Goal: Transaction & Acquisition: Purchase product/service

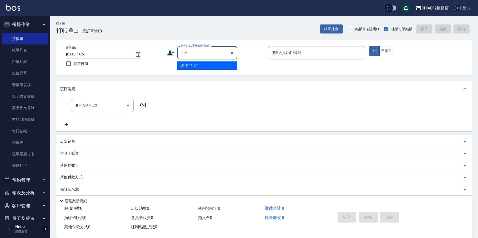
type input "採"
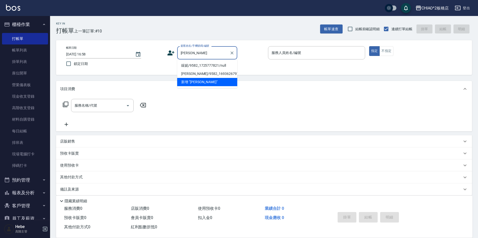
click at [202, 65] on li "綵妮/9582_1725777821/null" at bounding box center [207, 66] width 60 height 8
type input "綵妮/9582_1725777821/null"
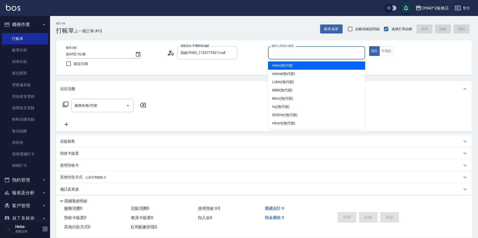
click at [290, 55] on input "服務人員姓名/編號" at bounding box center [316, 53] width 93 height 9
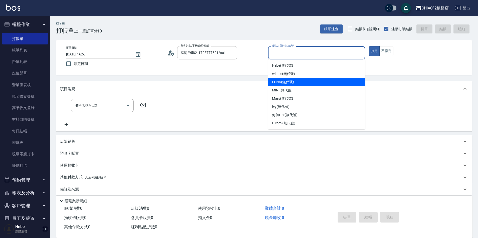
click at [279, 83] on span "LUNA (無代號)" at bounding box center [283, 82] width 22 height 5
type input "LUNA(無代號)"
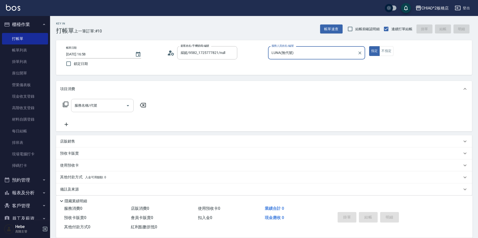
click at [110, 101] on div "服務名稱/代號" at bounding box center [102, 105] width 63 height 13
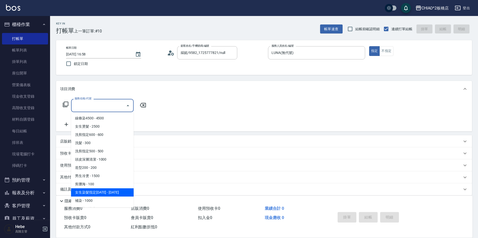
click at [99, 190] on span "女生染髮指定[DATE] - [DATE]" at bounding box center [102, 193] width 63 height 8
type input "女生染髮指定2000(96698)"
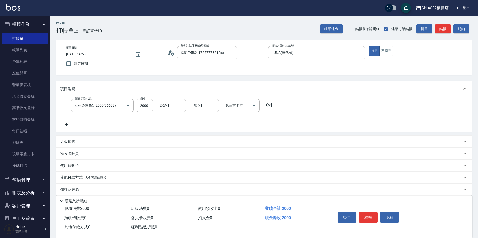
click at [65, 123] on icon at bounding box center [66, 125] width 13 height 6
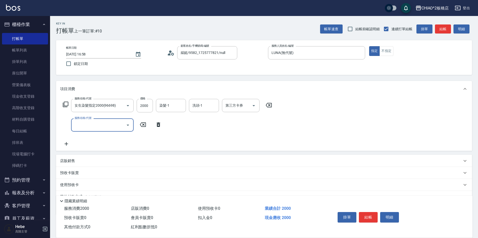
click at [76, 124] on input "服務名稱/代號" at bounding box center [98, 125] width 51 height 9
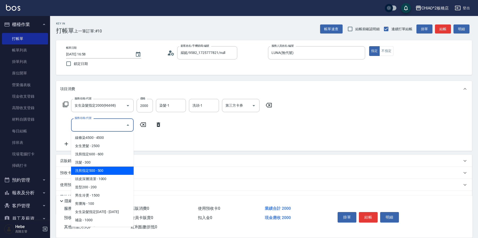
click at [100, 172] on span "洗剪指定500 - 500" at bounding box center [102, 171] width 63 height 8
type input "洗剪指定500(96681)"
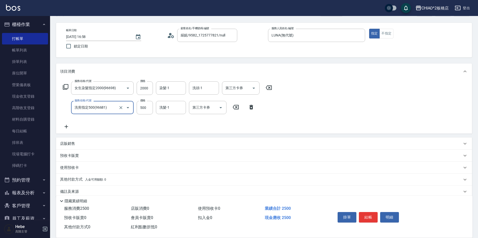
scroll to position [25, 0]
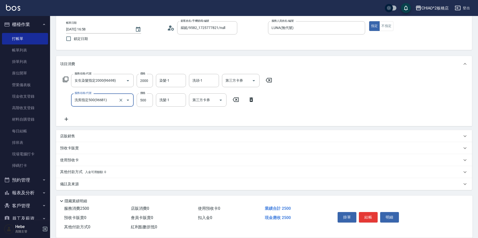
click at [74, 170] on p "其他付款方式 入金可用餘額: 0" at bounding box center [83, 173] width 46 height 6
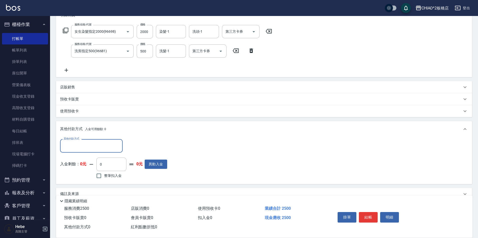
scroll to position [76, 0]
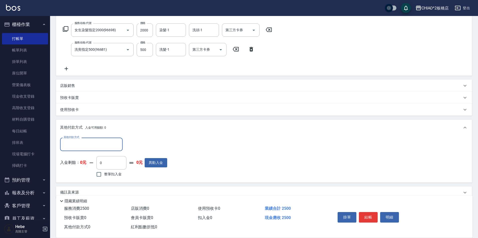
click at [75, 150] on div "其他付款方式" at bounding box center [91, 144] width 63 height 13
drag, startPoint x: 76, startPoint y: 176, endPoint x: 106, endPoint y: 154, distance: 36.2
click at [77, 176] on span "轉帳" at bounding box center [91, 174] width 63 height 8
type input "轉帳"
type input "2500"
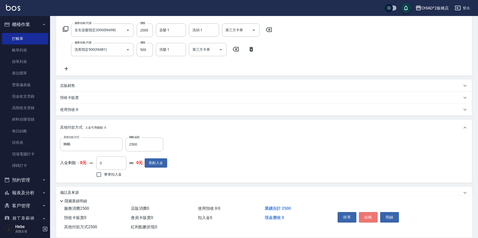
click at [362, 214] on button "結帳" at bounding box center [368, 217] width 19 height 11
type input "[DATE] 18:34"
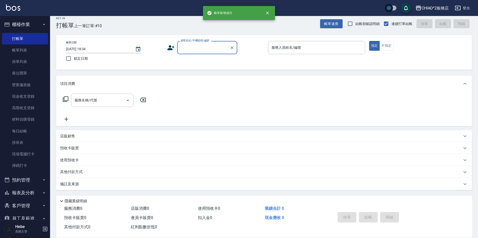
scroll to position [0, 0]
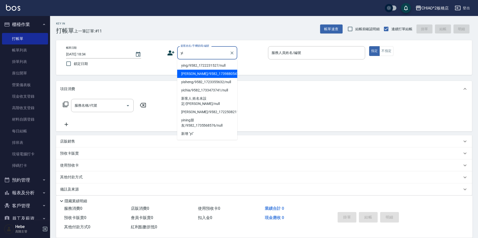
click at [198, 78] on li "[PERSON_NAME]/9582_1739880547/null" at bounding box center [207, 74] width 60 height 8
type input "[PERSON_NAME]/9582_1739880547/null"
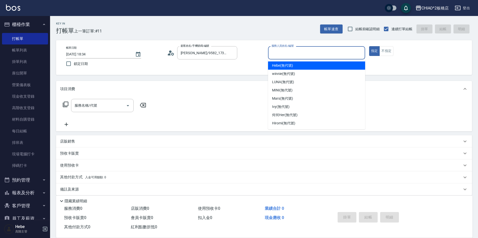
click at [281, 55] on input "服務人員姓名/編號" at bounding box center [316, 53] width 93 height 9
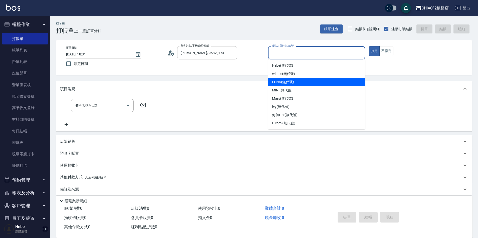
click at [281, 85] on div "LUNA (無代號)" at bounding box center [316, 82] width 97 height 8
type input "LUNA(無代號)"
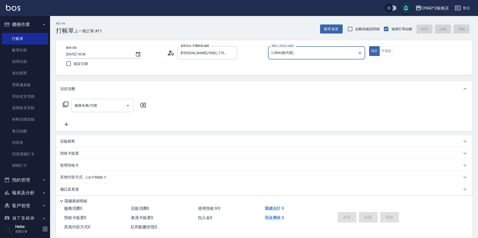
click at [101, 109] on input "服務名稱/代號" at bounding box center [98, 105] width 51 height 9
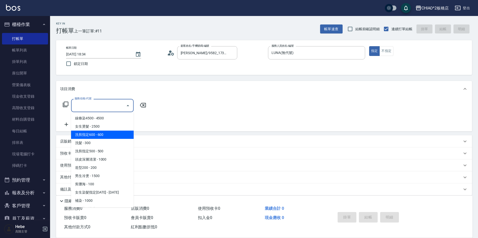
click at [98, 133] on span "洗剪指定600 - 600" at bounding box center [102, 135] width 63 height 8
type input "洗剪指定600(96678)"
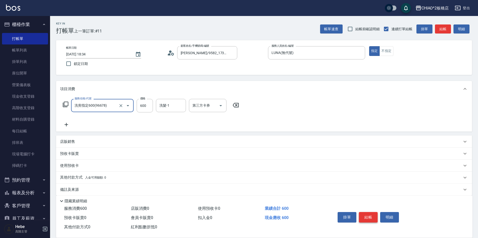
click at [364, 215] on button "結帳" at bounding box center [368, 217] width 19 height 11
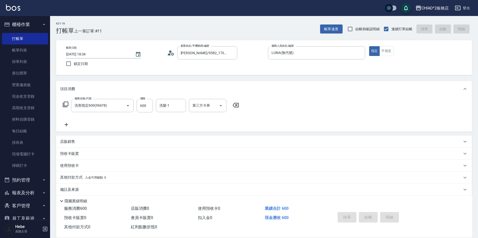
type input "[DATE] 18:35"
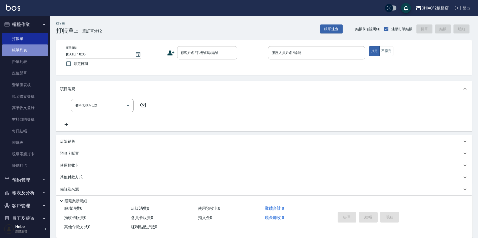
click at [37, 55] on link "帳單列表" at bounding box center [25, 51] width 46 height 12
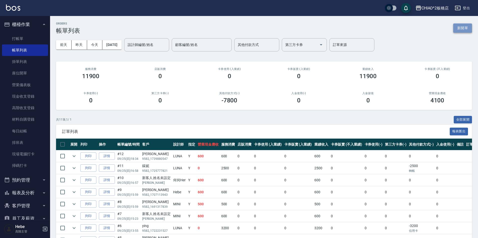
click at [465, 29] on button "新開單" at bounding box center [462, 28] width 19 height 9
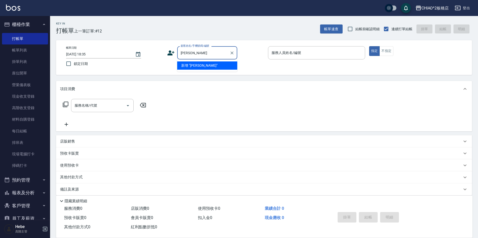
click at [194, 63] on li "新增 "[PERSON_NAME]"" at bounding box center [207, 66] width 60 height 8
type input "[PERSON_NAME]"
click at [192, 52] on input "[PERSON_NAME]" at bounding box center [203, 53] width 48 height 9
drag, startPoint x: 192, startPoint y: 52, endPoint x: 167, endPoint y: 55, distance: 25.0
click at [167, 55] on div "顧客姓名/手機號碼/編號 [PERSON_NAME] 顧客姓名/手機號碼/編號" at bounding box center [215, 52] width 97 height 13
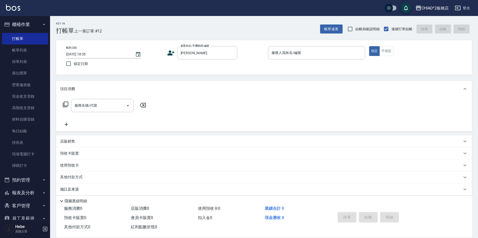
click at [174, 53] on icon at bounding box center [171, 53] width 8 height 8
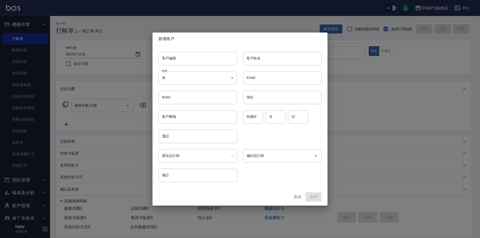
type input "[PERSON_NAME]"
click at [182, 59] on input "客戶編號" at bounding box center [198, 59] width 79 height 14
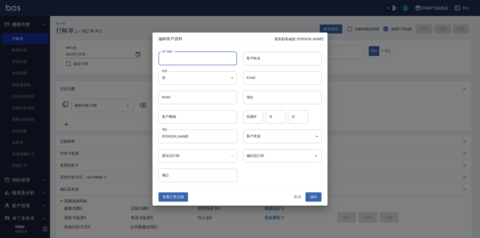
paste input "[PERSON_NAME]"
type input "[PERSON_NAME]"
click at [254, 58] on input "客戶姓名" at bounding box center [282, 59] width 79 height 14
paste input "[PERSON_NAME]"
type input "[PERSON_NAME]"
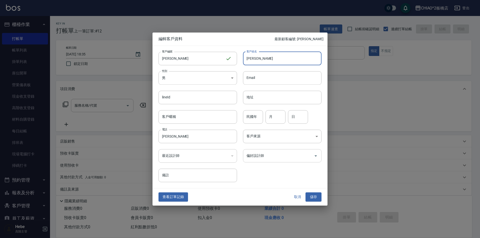
click at [258, 153] on input "偏好設計師" at bounding box center [278, 156] width 67 height 9
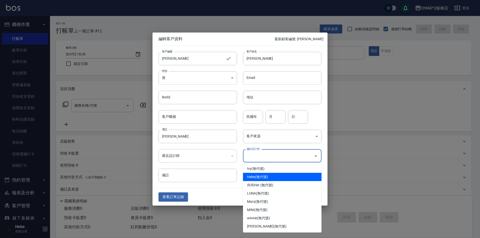
click at [257, 177] on li "Hebe(無代號)" at bounding box center [282, 177] width 79 height 8
type input "Hebe"
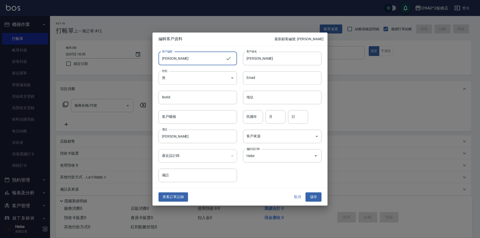
drag, startPoint x: 186, startPoint y: 59, endPoint x: 160, endPoint y: 59, distance: 26.3
click at [160, 59] on input "[PERSON_NAME]" at bounding box center [192, 59] width 67 height 14
type input "0956602090"
click at [312, 198] on button "儲存" at bounding box center [314, 197] width 16 height 9
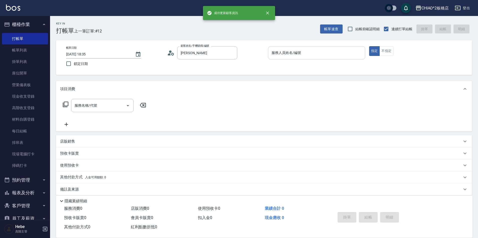
click at [283, 55] on input "服務人員姓名/編號" at bounding box center [316, 53] width 93 height 9
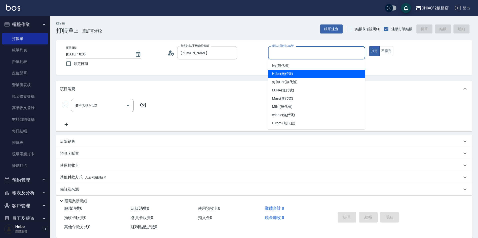
click at [285, 75] on span "Hebe (無代號)" at bounding box center [282, 73] width 21 height 5
type input "Hebe(無代號)"
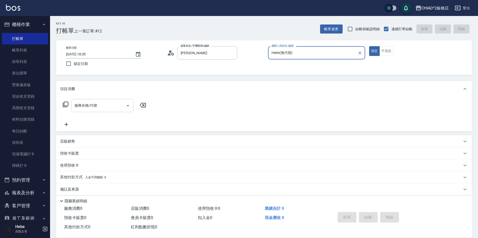
click at [117, 104] on input "服務名稱/代號" at bounding box center [98, 105] width 51 height 9
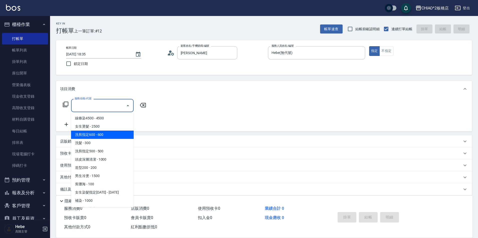
click at [112, 134] on span "洗剪指定600 - 600" at bounding box center [102, 135] width 63 height 8
type input "洗剪指定600(96678)"
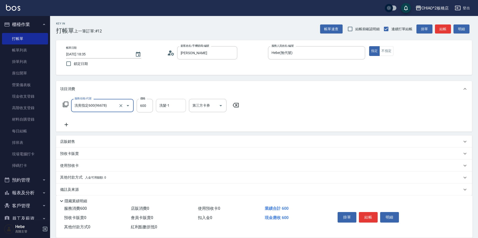
click at [164, 103] on div "洗髮-1 洗髮-1" at bounding box center [171, 105] width 30 height 13
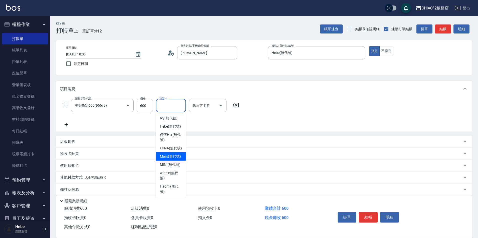
click at [171, 155] on span "Mars (無代號)" at bounding box center [170, 156] width 21 height 5
type input "Mars(無代號)"
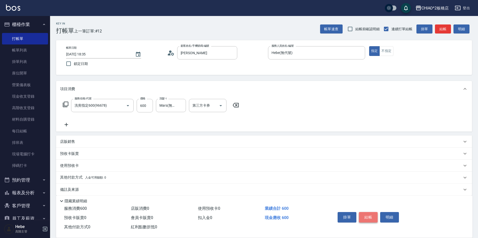
click at [367, 216] on button "結帳" at bounding box center [368, 217] width 19 height 11
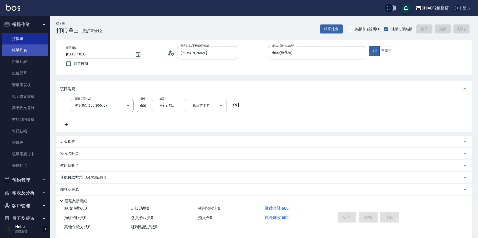
type input "[DATE] 18:37"
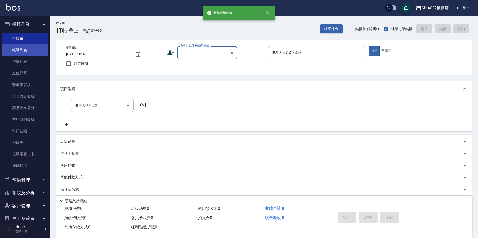
click at [34, 50] on link "帳單列表" at bounding box center [25, 51] width 46 height 12
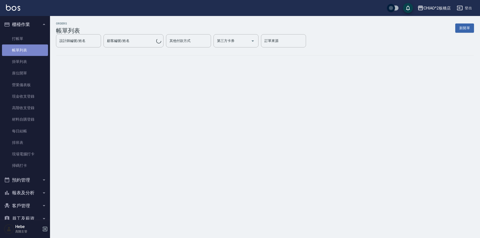
click at [34, 50] on link "帳單列表" at bounding box center [25, 51] width 46 height 12
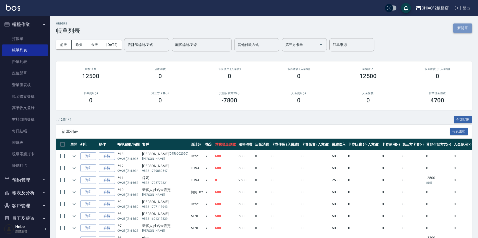
click at [463, 25] on button "新開單" at bounding box center [462, 28] width 19 height 9
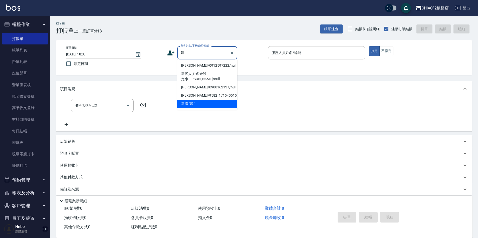
click at [193, 67] on li "[PERSON_NAME]/0912597222/null" at bounding box center [207, 66] width 60 height 8
type input "[PERSON_NAME]/0912597222/null"
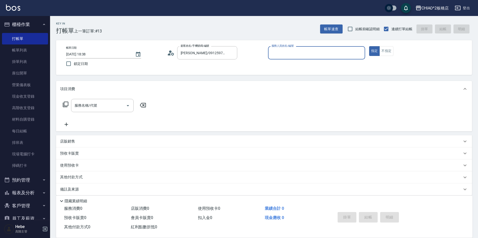
type input "Hebe(無代號)"
click at [102, 110] on input "服務名稱/代號" at bounding box center [98, 105] width 51 height 9
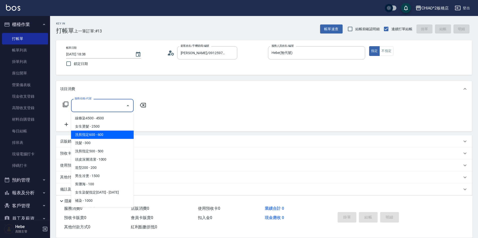
drag, startPoint x: 101, startPoint y: 133, endPoint x: 81, endPoint y: 131, distance: 20.6
click at [100, 133] on span "洗剪指定600 - 600" at bounding box center [102, 135] width 63 height 8
type input "洗剪指定600(96678)"
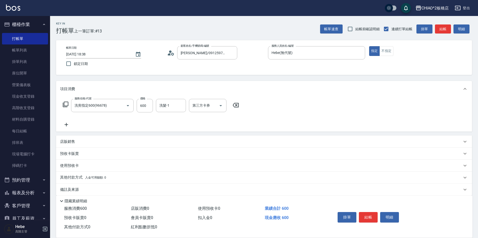
click at [66, 125] on icon at bounding box center [67, 125] width 4 height 4
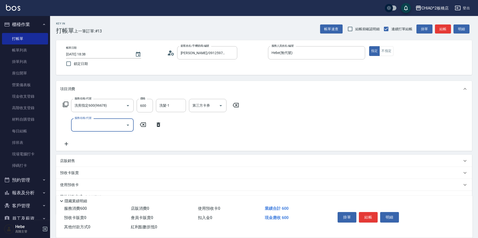
click at [81, 124] on input "服務名稱/代號" at bounding box center [98, 125] width 51 height 9
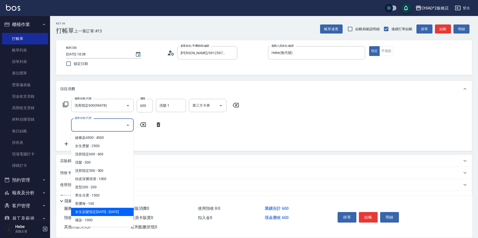
drag, startPoint x: 87, startPoint y: 210, endPoint x: 64, endPoint y: 158, distance: 56.1
click at [87, 210] on span "女生染髮指定[DATE] - [DATE]" at bounding box center [102, 212] width 63 height 8
click at [109, 127] on input "女生染髮指定2000(96698)" at bounding box center [95, 125] width 44 height 9
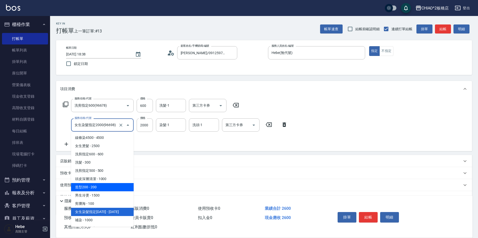
scroll to position [50, 0]
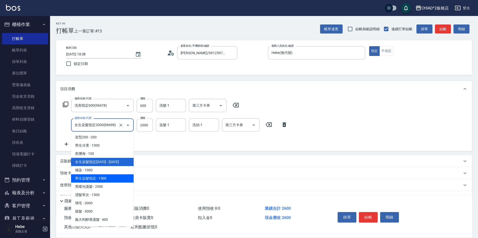
drag, startPoint x: 102, startPoint y: 194, endPoint x: 102, endPoint y: 179, distance: 14.8
click at [102, 179] on ul "線條染4500 - 4500 女生燙髮 - 2500 洗剪指定600 - 600 洗髮 - 300 洗剪指定500 - 500 頭皮深層清潔 - 1000 造…" at bounding box center [102, 179] width 63 height 95
click at [102, 179] on span "男生染髮指定 - 1500" at bounding box center [102, 179] width 63 height 8
type input "男生染髮指定(96703)"
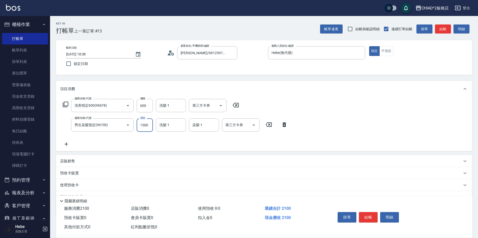
click at [150, 123] on input "1500" at bounding box center [145, 126] width 16 height 14
type input "1400"
click at [72, 163] on p "店販銷售" at bounding box center [67, 161] width 15 height 5
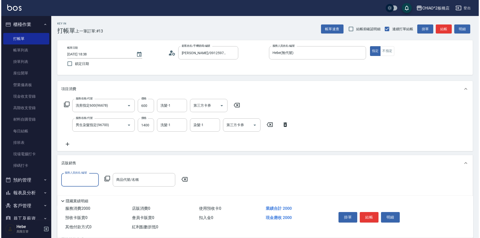
scroll to position [0, 0]
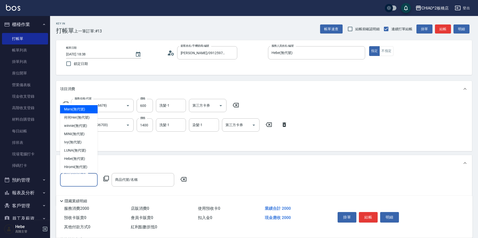
click at [71, 180] on input "服務人員姓名/編號" at bounding box center [78, 180] width 33 height 9
click at [76, 158] on span "Hebe (無代號)" at bounding box center [74, 158] width 21 height 5
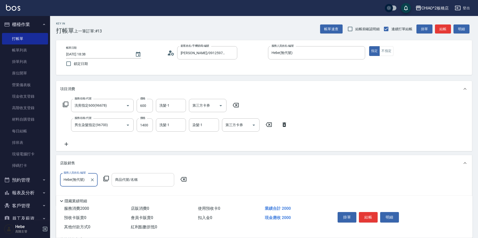
type input "Hebe(無代號)"
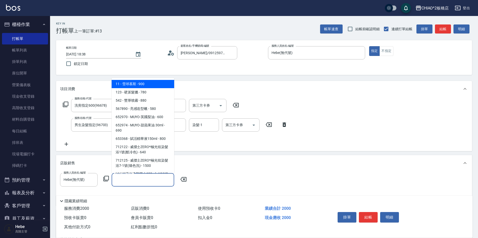
click at [135, 182] on input "商品代號/名稱" at bounding box center [143, 180] width 58 height 9
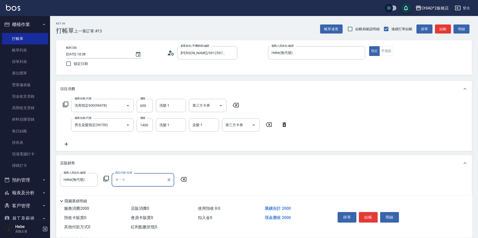
type input "量"
drag, startPoint x: 138, startPoint y: 180, endPoint x: 241, endPoint y: 184, distance: 103.2
click at [189, 184] on div "服務人員姓名/編號 [PERSON_NAME](無代號) 服務人員姓名/編號 商品代號/名稱 量 商品代號/名稱" at bounding box center [125, 179] width 130 height 13
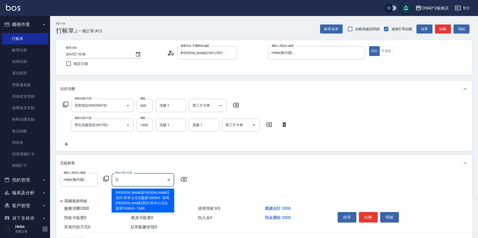
type input "涼"
click at [107, 177] on icon at bounding box center [106, 179] width 6 height 6
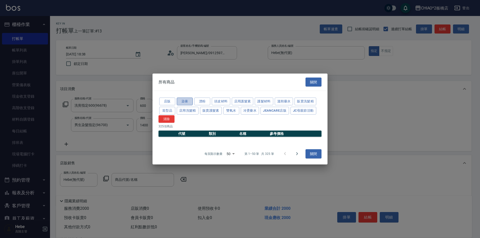
click at [180, 100] on button "染膏" at bounding box center [185, 102] width 16 height 8
click at [171, 102] on button "店販" at bounding box center [167, 102] width 16 height 8
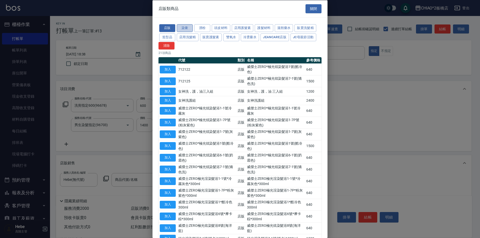
click at [181, 31] on button "染膏" at bounding box center [185, 28] width 16 height 8
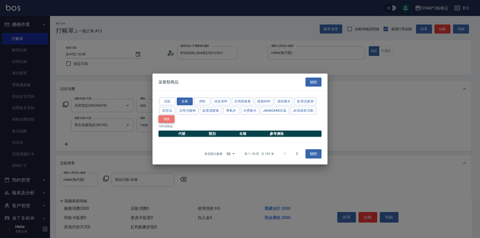
click at [169, 120] on button "清除" at bounding box center [167, 119] width 16 height 8
type input "10000000"
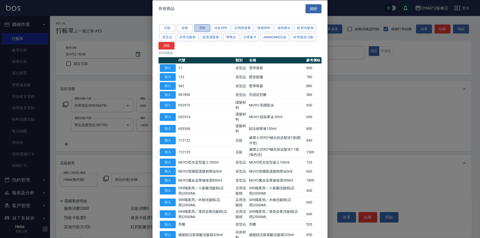
click at [202, 28] on button "漂粉" at bounding box center [202, 28] width 16 height 8
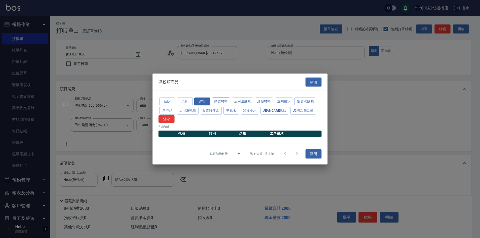
click at [218, 100] on button "頭皮材料" at bounding box center [221, 102] width 19 height 8
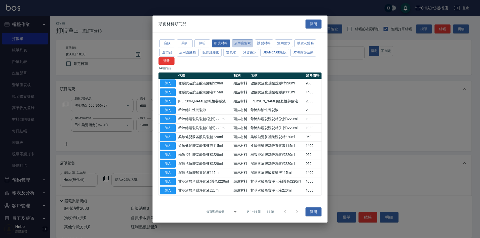
click at [238, 45] on button "店用護髮素" at bounding box center [243, 44] width 22 height 8
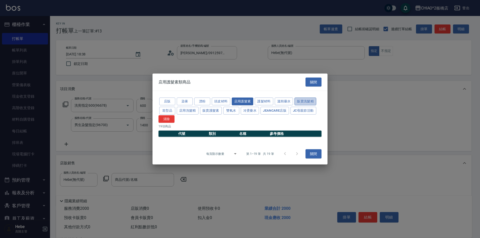
click at [298, 101] on button "販賣洗髮精" at bounding box center [306, 102] width 22 height 8
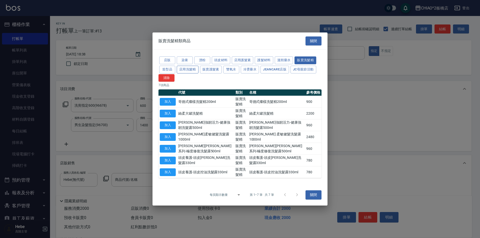
click at [188, 68] on button "店用洗髮精" at bounding box center [188, 70] width 22 height 8
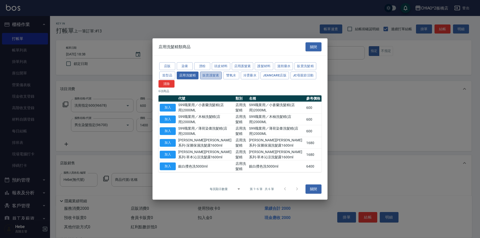
click at [211, 77] on button "販賣護髮素" at bounding box center [211, 76] width 22 height 8
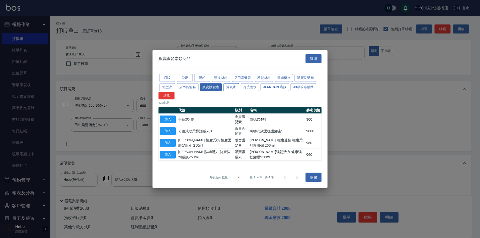
click at [233, 87] on button "雙氧水" at bounding box center [231, 87] width 16 height 8
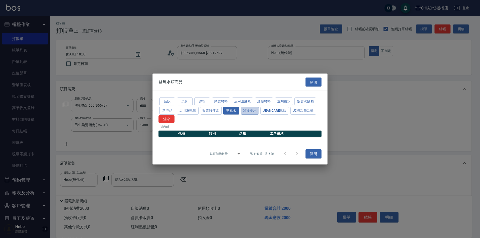
click at [253, 107] on button "冷燙藥水" at bounding box center [250, 111] width 19 height 8
click at [276, 112] on button "JeanCare店販" at bounding box center [275, 111] width 29 height 8
drag, startPoint x: 311, startPoint y: 153, endPoint x: 302, endPoint y: 152, distance: 9.8
click at [311, 153] on button "關閉" at bounding box center [314, 154] width 16 height 9
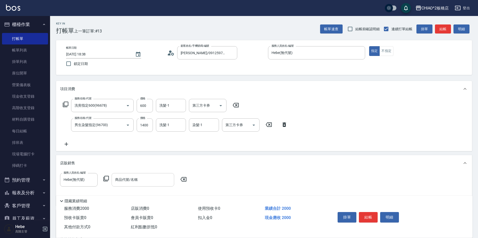
click at [134, 176] on input "商品代號/名稱" at bounding box center [143, 180] width 58 height 9
type input "水"
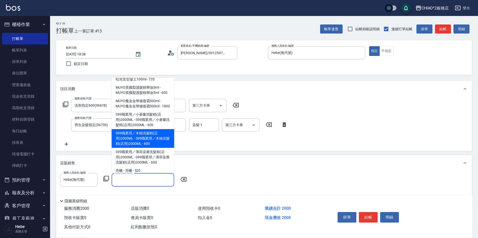
scroll to position [175, 0]
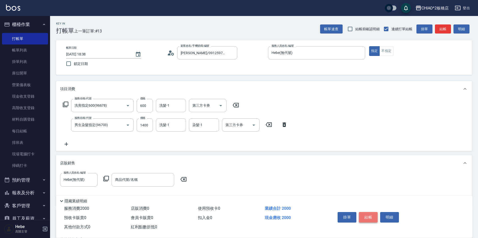
click at [369, 215] on button "結帳" at bounding box center [368, 217] width 19 height 11
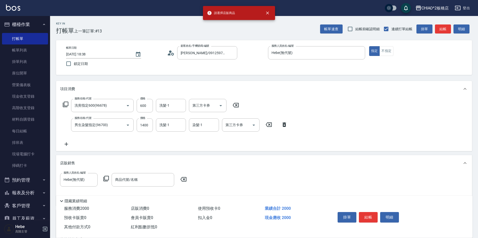
click at [182, 180] on icon at bounding box center [183, 180] width 13 height 6
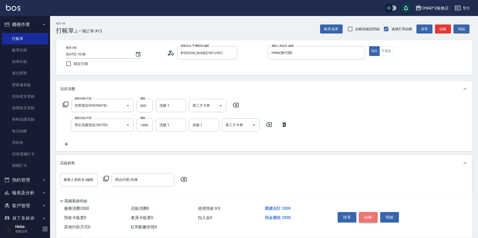
click at [371, 214] on button "結帳" at bounding box center [368, 217] width 19 height 11
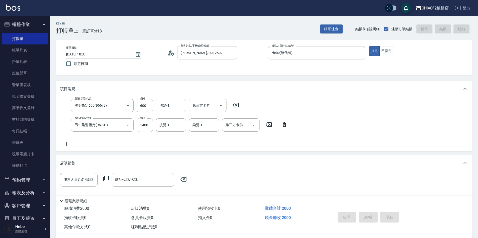
type input "[DATE] 18:43"
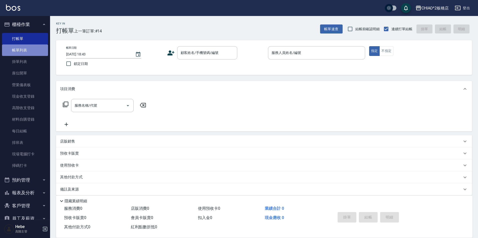
click at [32, 52] on link "帳單列表" at bounding box center [25, 51] width 46 height 12
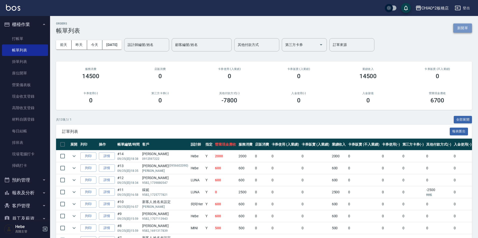
click at [465, 29] on button "新開單" at bounding box center [462, 28] width 19 height 9
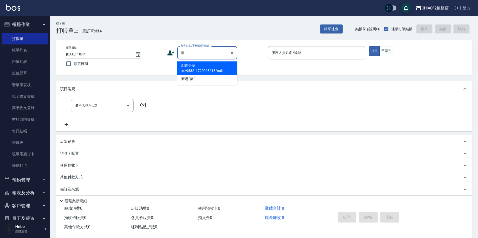
click at [189, 70] on li "刺青哥藤亦/9582_1729068613/null" at bounding box center [207, 69] width 60 height 14
type input "刺青哥藤亦/9582_1729068613/null"
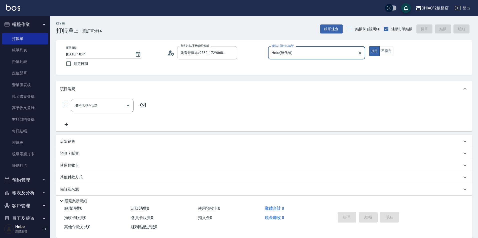
type input "Hebe(無代號)"
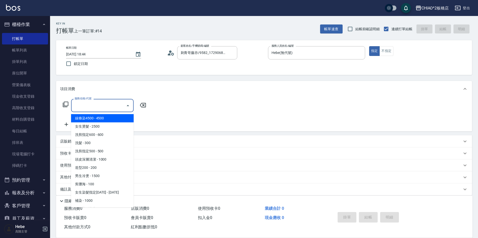
click at [82, 108] on input "服務名稱/代號" at bounding box center [98, 105] width 51 height 9
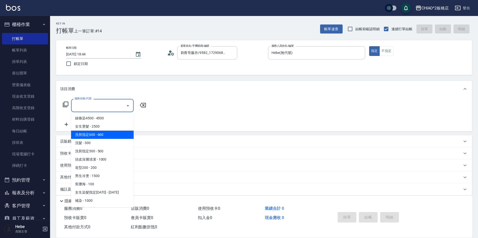
click at [85, 137] on span "洗剪指定600 - 600" at bounding box center [102, 135] width 63 height 8
type input "洗剪指定600(96678)"
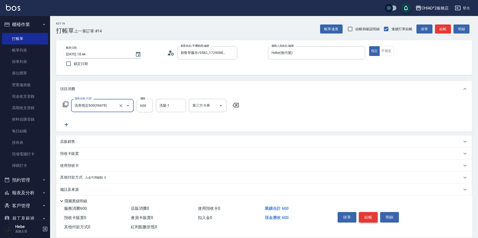
click at [369, 215] on button "結帳" at bounding box center [368, 217] width 19 height 11
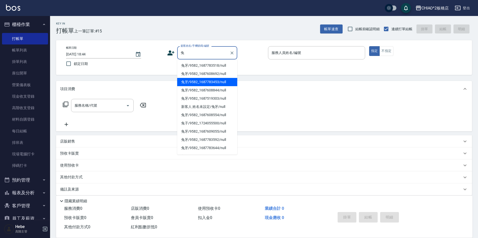
click at [187, 80] on li "兔牙/9582_1687783453/null" at bounding box center [207, 82] width 60 height 8
type input "兔牙/9582_1687783453/null"
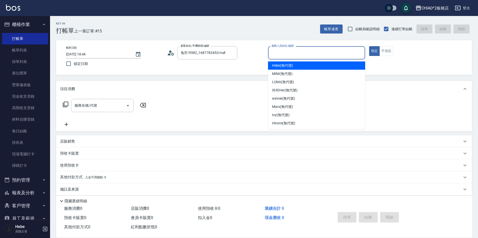
click at [282, 54] on input "服務人員姓名/編號" at bounding box center [316, 53] width 93 height 9
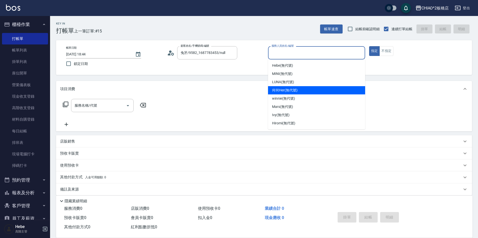
click at [281, 91] on span "何何Her (無代號)" at bounding box center [285, 90] width 26 height 5
type input "何何Her (無代號)"
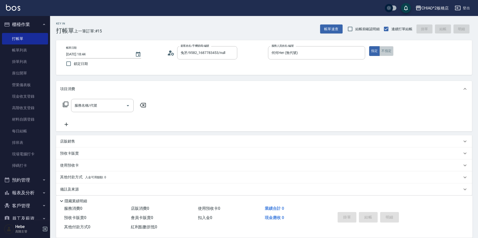
click at [385, 52] on button "不指定" at bounding box center [386, 51] width 14 height 10
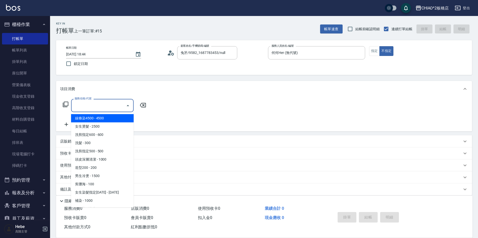
click at [114, 106] on input "服務名稱/代號" at bounding box center [98, 105] width 51 height 9
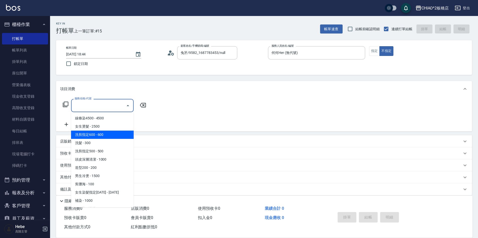
click at [117, 132] on span "洗剪指定600 - 600" at bounding box center [102, 135] width 63 height 8
type input "洗剪指定600(96678)"
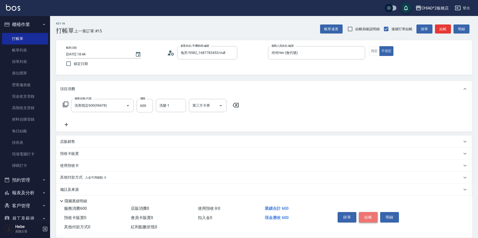
click at [367, 215] on button "結帳" at bounding box center [368, 217] width 19 height 11
